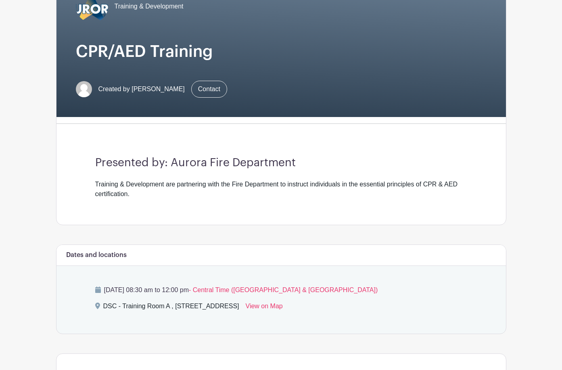
scroll to position [202, 0]
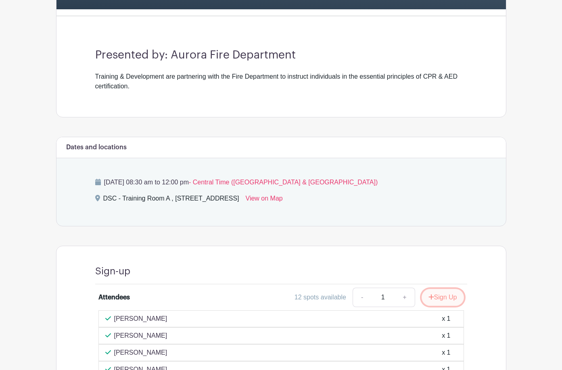
click at [464, 289] on button "Sign Up" at bounding box center [443, 297] width 42 height 17
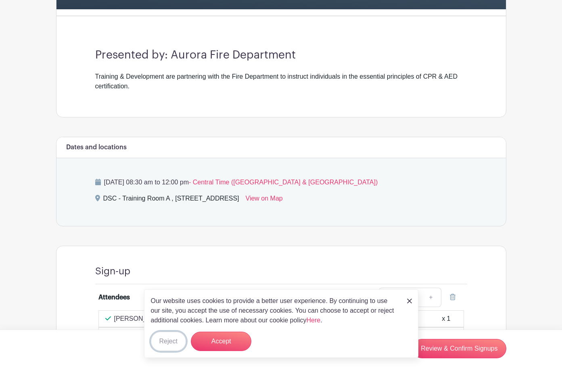
drag, startPoint x: 164, startPoint y: 347, endPoint x: 168, endPoint y: 339, distance: 9.2
click at [164, 345] on button "Reject" at bounding box center [168, 341] width 35 height 19
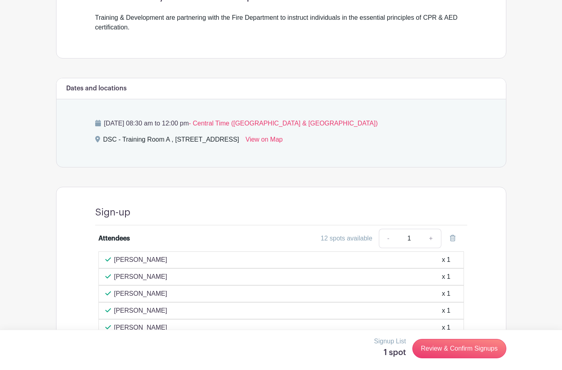
scroll to position [308, 0]
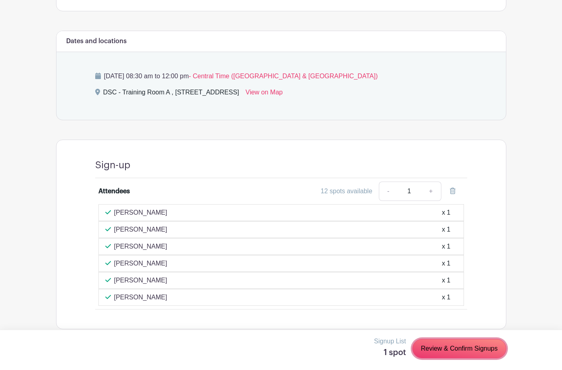
click at [501, 356] on link "Review & Confirm Signups" at bounding box center [459, 348] width 94 height 19
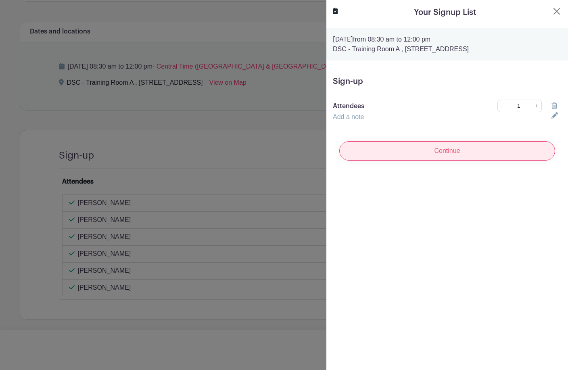
click at [479, 148] on input "Continue" at bounding box center [447, 150] width 216 height 19
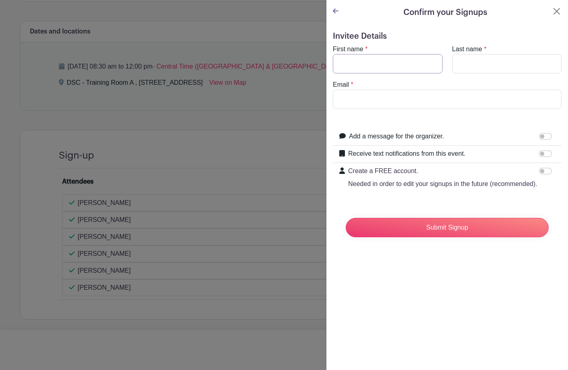
click at [363, 62] on input "First name" at bounding box center [388, 63] width 110 height 19
type input "c"
type input "Carrie"
type input "Findley-Brown"
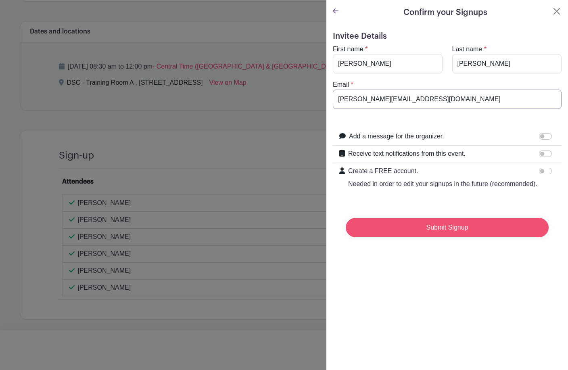
type input "Findley-brownc@aurora.il.us"
click at [449, 237] on input "Submit Signup" at bounding box center [447, 227] width 203 height 19
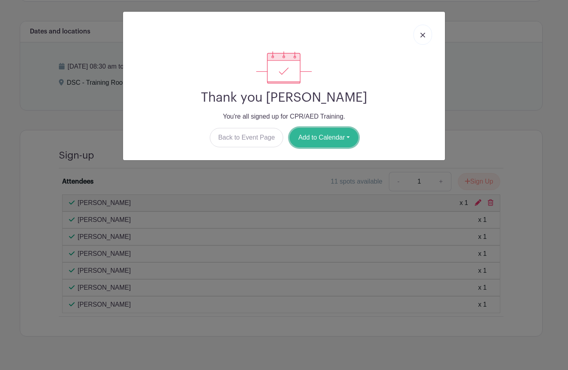
click at [317, 141] on button "Add to Calendar" at bounding box center [324, 137] width 69 height 19
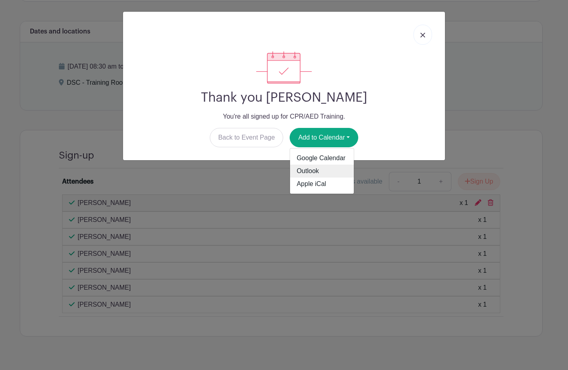
click at [308, 173] on link "Outlook" at bounding box center [322, 171] width 64 height 13
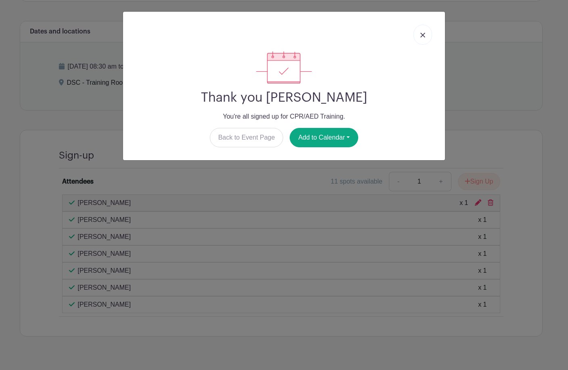
click at [494, 92] on div "Thank you Carrie Findley-Brown You're all signed up for CPR/AED Training. Back …" at bounding box center [284, 185] width 568 height 370
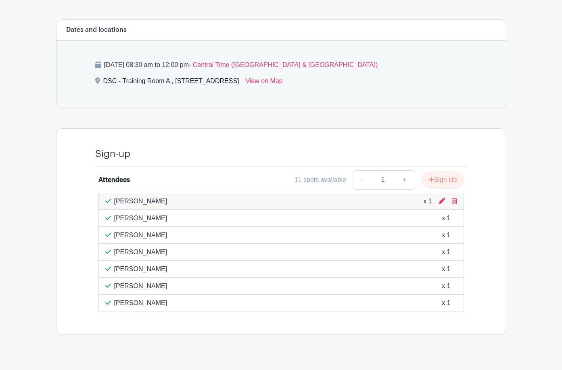
scroll to position [325, 0]
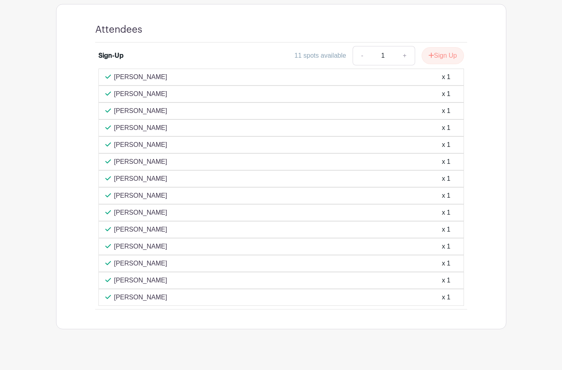
scroll to position [444, 0]
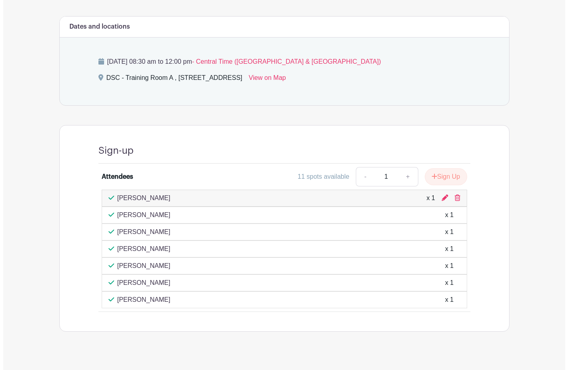
scroll to position [323, 0]
drag, startPoint x: 490, startPoint y: 189, endPoint x: 312, endPoint y: 20, distance: 245.4
click at [457, 194] on icon at bounding box center [454, 197] width 6 height 6
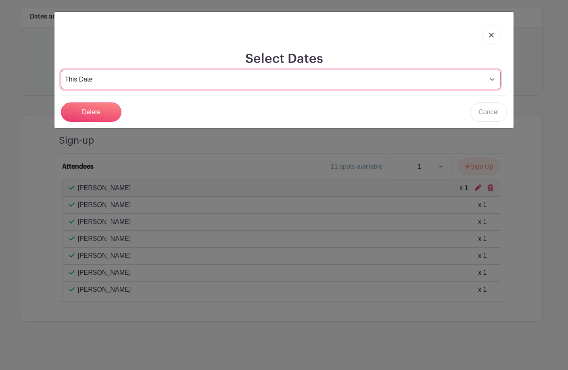
click at [455, 78] on select "This Date Select Dates" at bounding box center [281, 79] width 440 height 19
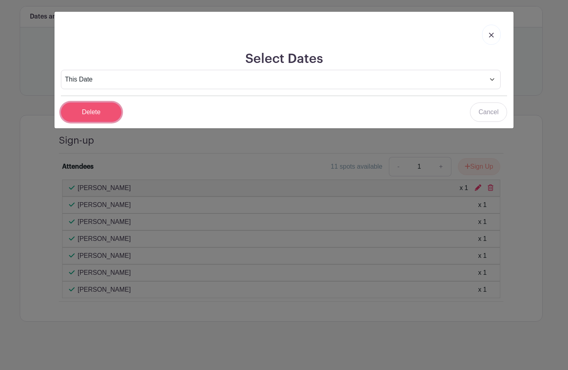
click at [107, 112] on input "Delete" at bounding box center [91, 111] width 61 height 19
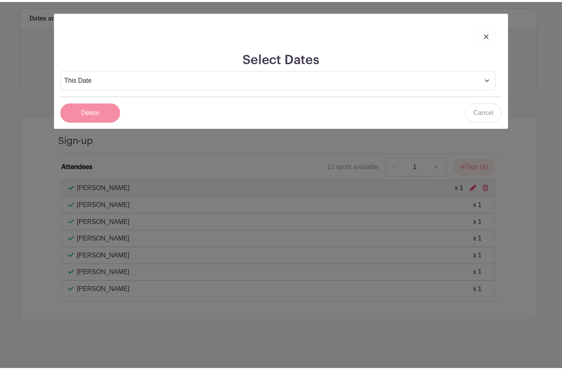
scroll to position [308, 0]
